Goal: Task Accomplishment & Management: Use online tool/utility

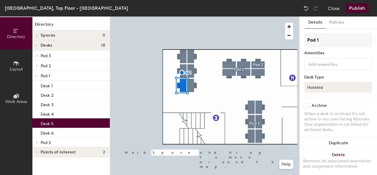
click at [329, 85] on button "Hoteled" at bounding box center [338, 87] width 68 height 11
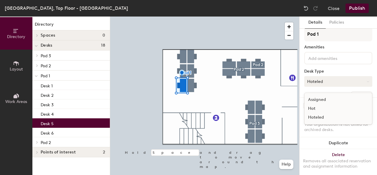
scroll to position [6, 0]
click at [324, 100] on div "Assigned" at bounding box center [333, 99] width 59 height 9
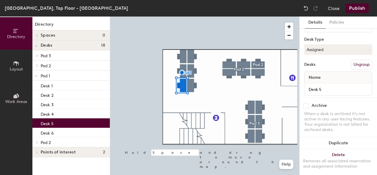
scroll to position [49, 0]
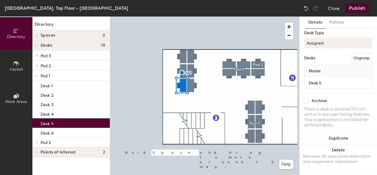
click at [356, 6] on button "Publish" at bounding box center [356, 8] width 23 height 9
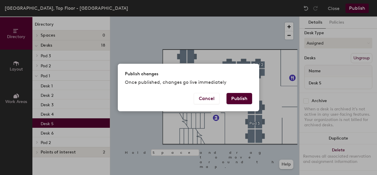
click at [237, 97] on button "Publish" at bounding box center [239, 98] width 26 height 11
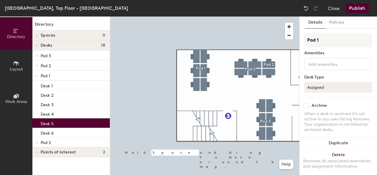
click at [341, 88] on button "Assigned" at bounding box center [338, 87] width 68 height 11
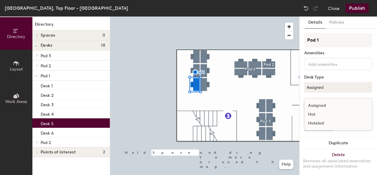
click at [331, 122] on div "Hoteled" at bounding box center [333, 123] width 59 height 9
click at [356, 5] on button "Publish" at bounding box center [356, 8] width 23 height 9
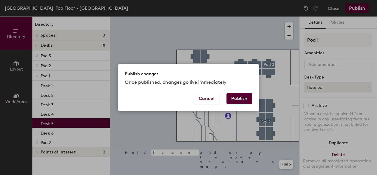
click at [240, 102] on button "Publish" at bounding box center [239, 98] width 26 height 11
